Goal: Information Seeking & Learning: Check status

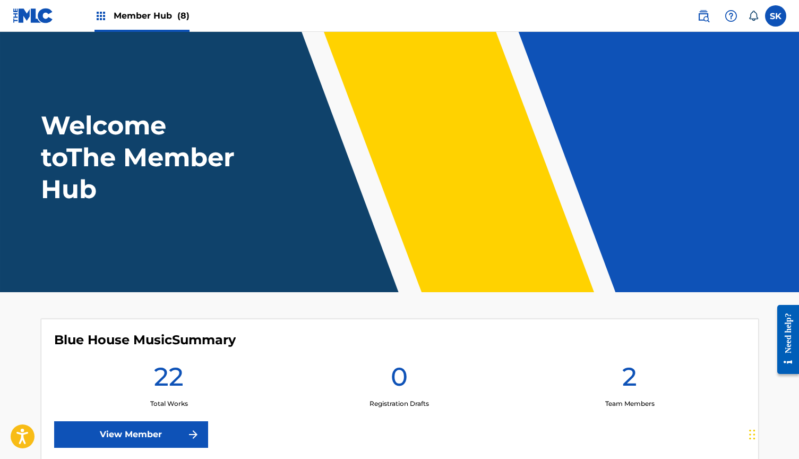
click at [156, 10] on span "Member Hub (8)" at bounding box center [152, 16] width 76 height 12
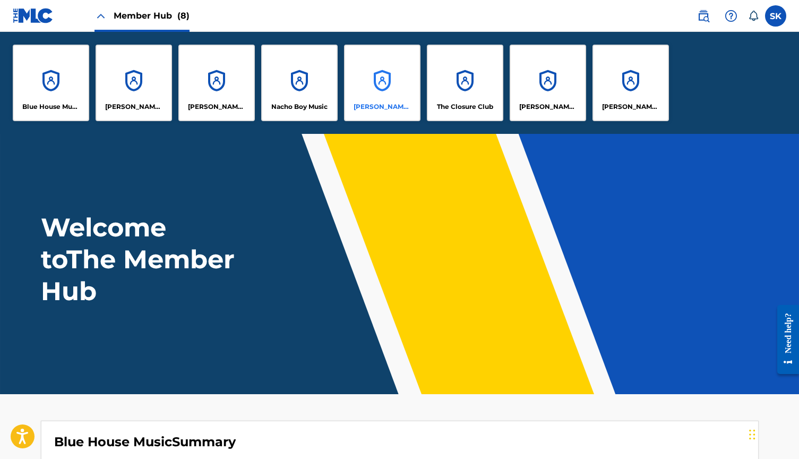
click at [392, 99] on div "SETH, ELSEWHERE" at bounding box center [382, 83] width 76 height 76
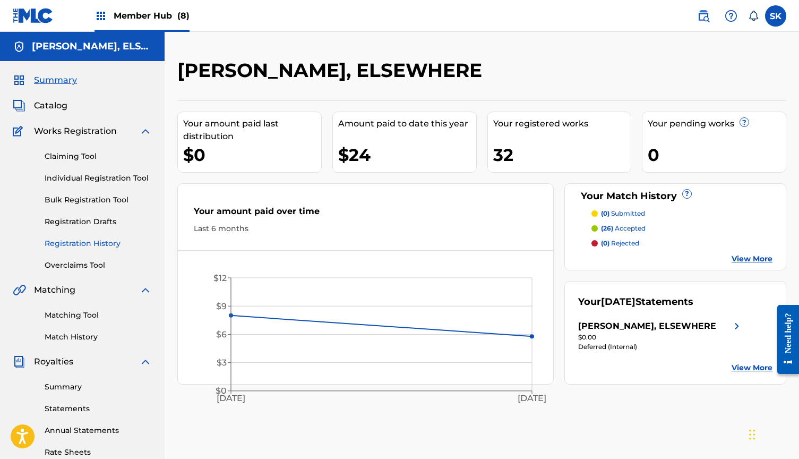
click at [88, 247] on link "Registration History" at bounding box center [98, 243] width 107 height 11
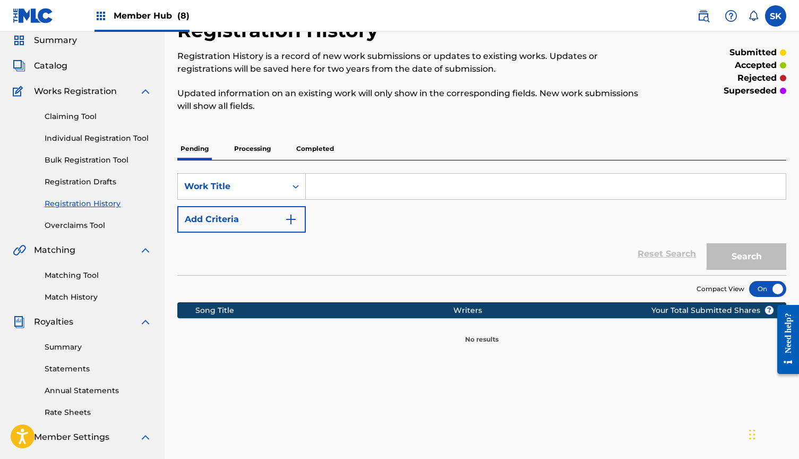
scroll to position [36, 0]
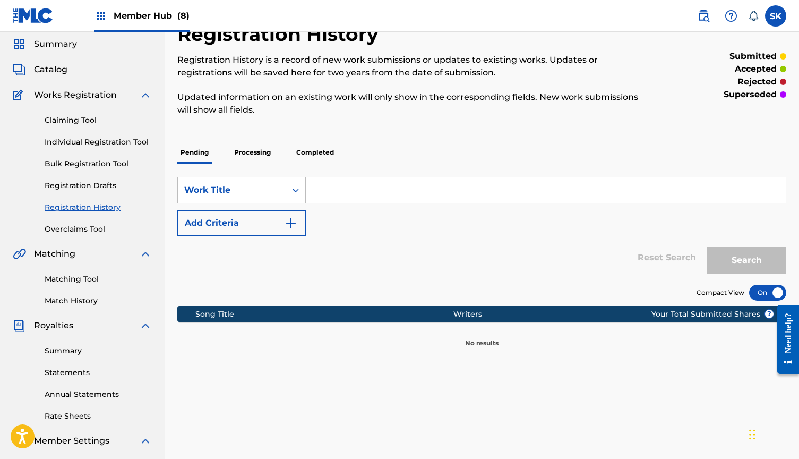
click at [247, 150] on p "Processing" at bounding box center [252, 152] width 43 height 22
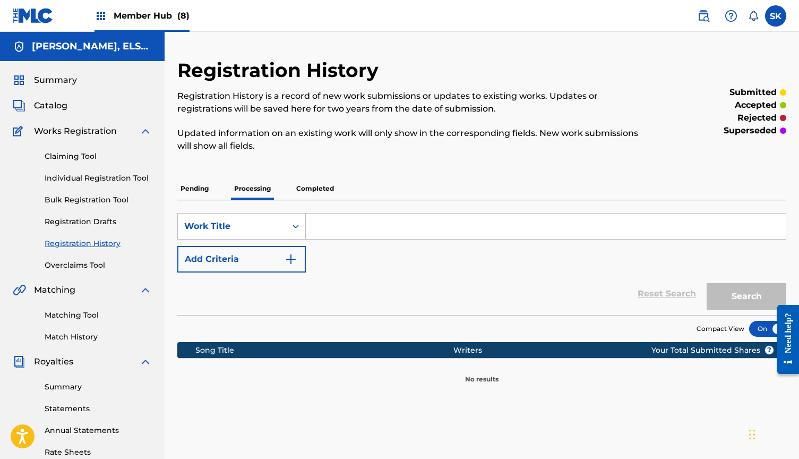
click at [314, 186] on p "Completed" at bounding box center [315, 188] width 44 height 22
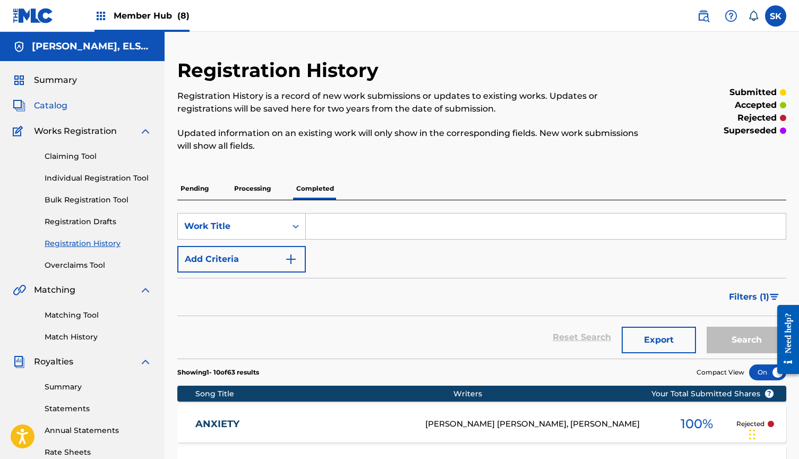
click at [31, 102] on link "Catalog" at bounding box center [40, 105] width 55 height 13
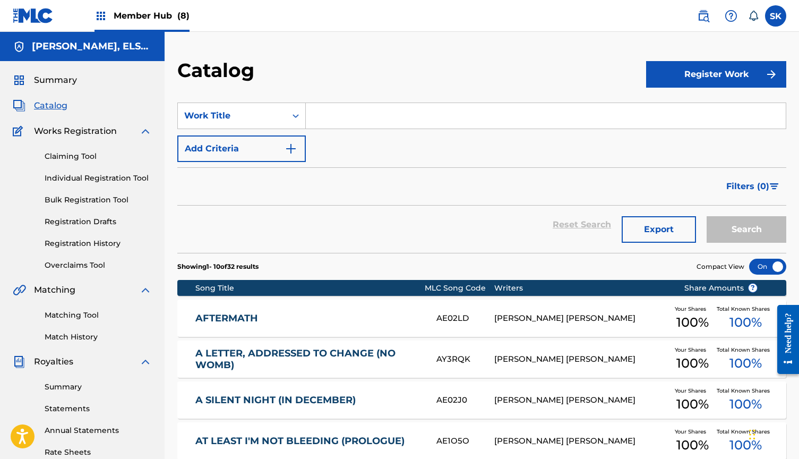
click at [342, 113] on input "Search Form" at bounding box center [546, 115] width 480 height 25
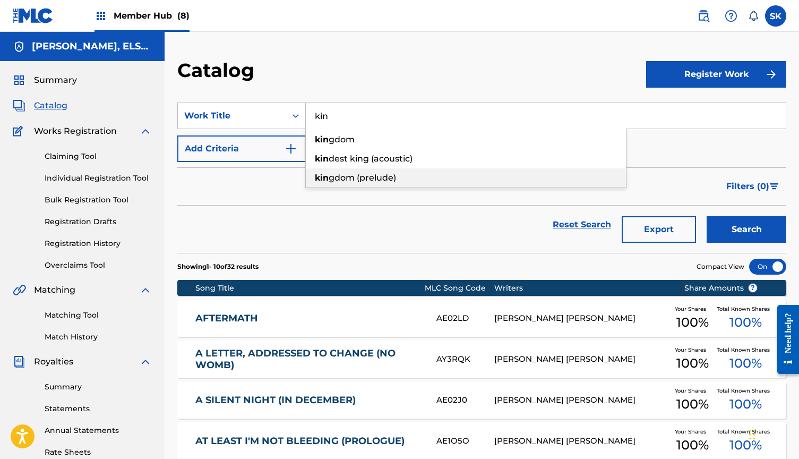
click at [364, 181] on span "gdom (prelude)" at bounding box center [362, 178] width 67 height 10
type input "kingdom (prelude)"
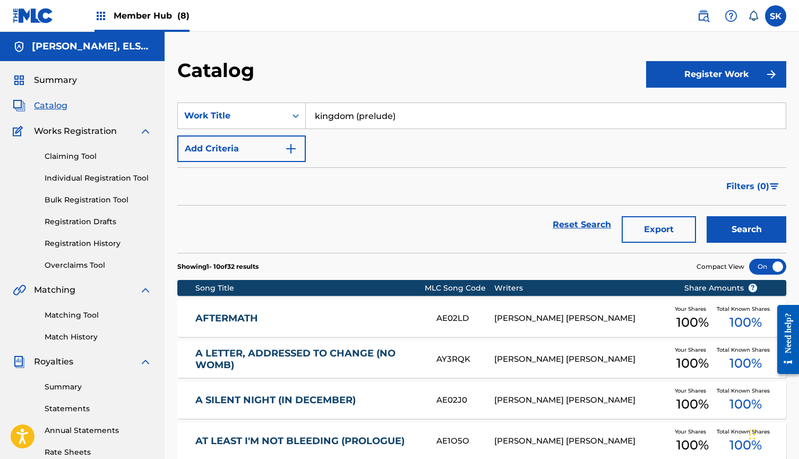
click at [746, 229] on button "Search" at bounding box center [747, 229] width 80 height 27
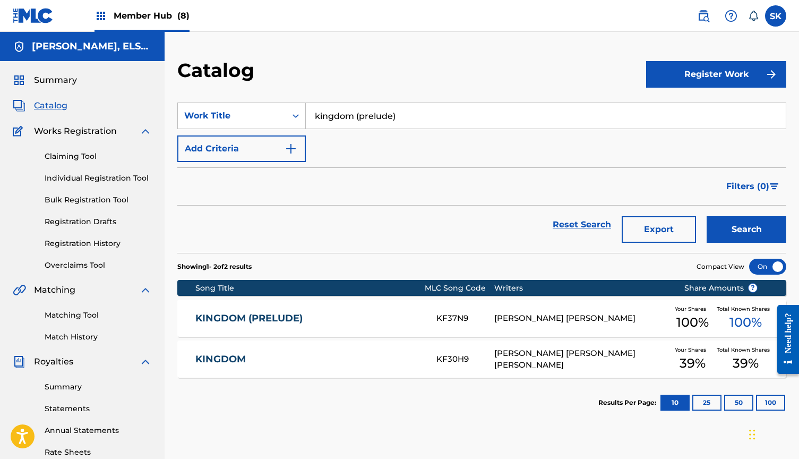
click at [372, 319] on link "KINGDOM (PRELUDE)" at bounding box center [308, 318] width 227 height 12
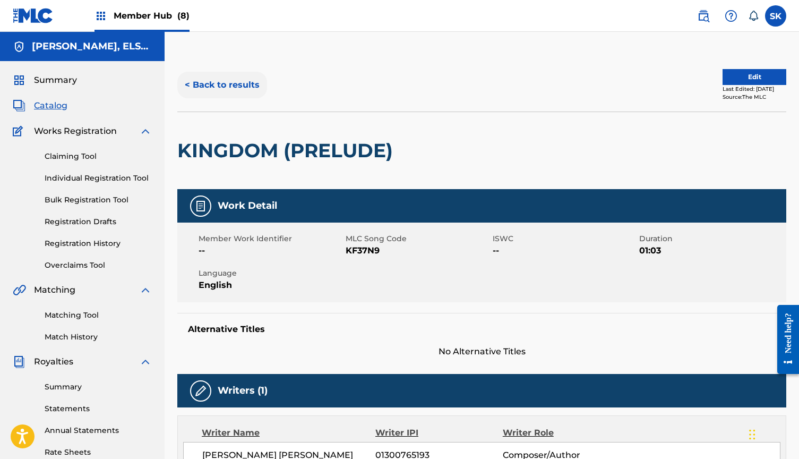
click at [200, 92] on button "< Back to results" at bounding box center [222, 85] width 90 height 27
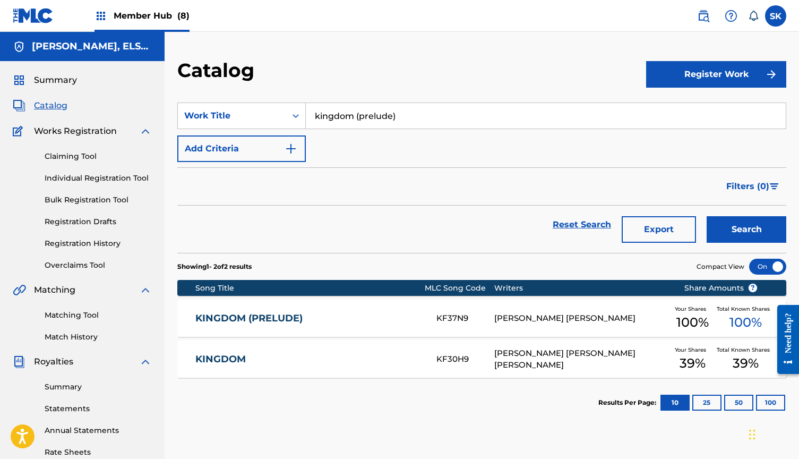
click at [246, 354] on link "KINGDOM" at bounding box center [308, 359] width 227 height 12
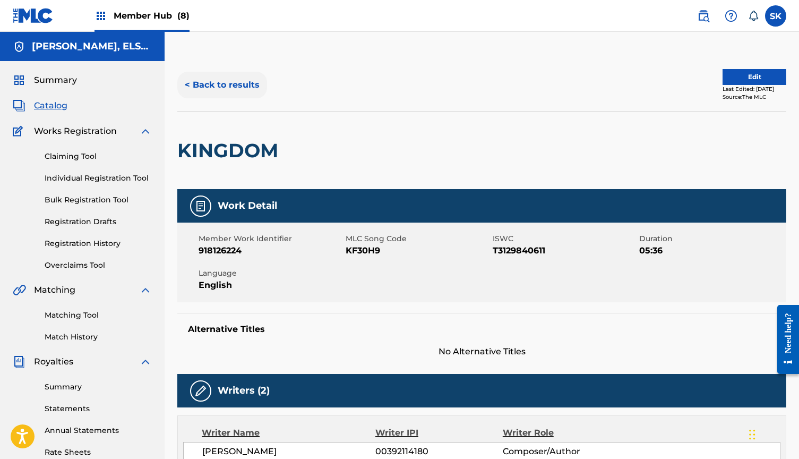
click at [235, 85] on button "< Back to results" at bounding box center [222, 85] width 90 height 27
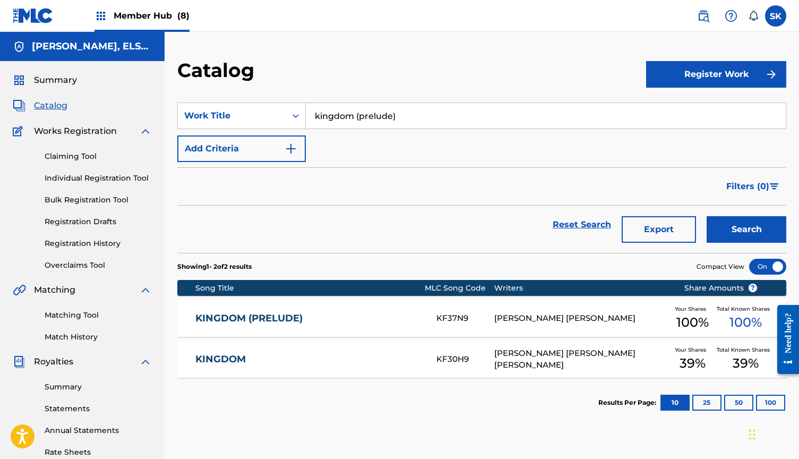
click at [358, 319] on link "KINGDOM (PRELUDE)" at bounding box center [308, 318] width 227 height 12
